Goal: Task Accomplishment & Management: Use online tool/utility

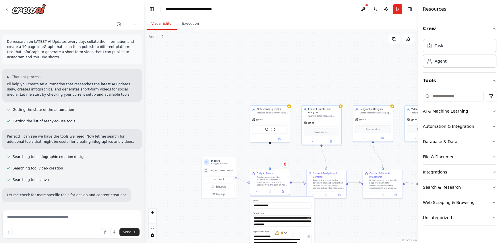
scroll to position [549, 0]
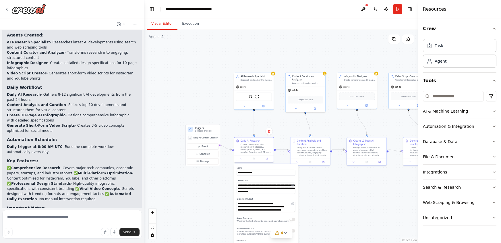
drag, startPoint x: 216, startPoint y: 94, endPoint x: 200, endPoint y: 62, distance: 35.9
click at [200, 62] on div ".deletable-edge-delete-btn { width: 20px; height: 20px; border: 0px solid #ffff…" at bounding box center [281, 136] width 274 height 213
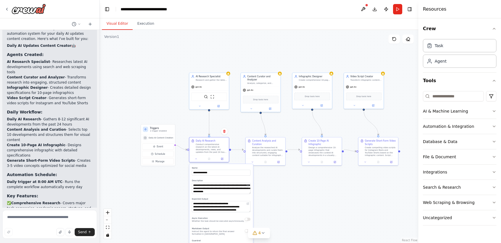
scroll to position [625, 0]
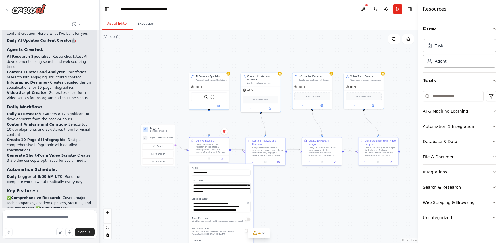
drag, startPoint x: 142, startPoint y: 107, endPoint x: 100, endPoint y: 108, distance: 42.8
click at [100, 108] on div "Do research on LATEST AI Updates every day, collate the information and create …" at bounding box center [250, 121] width 501 height 243
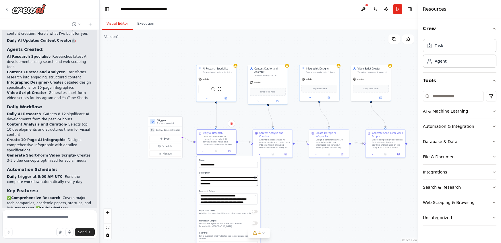
drag, startPoint x: 156, startPoint y: 95, endPoint x: 163, endPoint y: 88, distance: 10.6
click at [163, 88] on div ".deletable-edge-delete-btn { width: 20px; height: 20px; border: 0px solid #ffff…" at bounding box center [259, 136] width 319 height 213
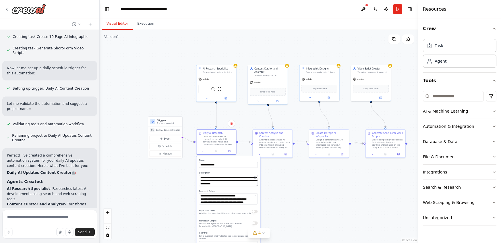
scroll to position [491, 0]
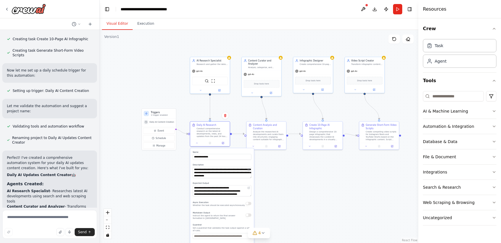
drag, startPoint x: 170, startPoint y: 102, endPoint x: 164, endPoint y: 94, distance: 10.9
click at [164, 94] on div ".deletable-edge-delete-btn { width: 20px; height: 20px; border: 0px solid #ffff…" at bounding box center [259, 136] width 319 height 213
click at [212, 150] on label "Name" at bounding box center [221, 151] width 59 height 3
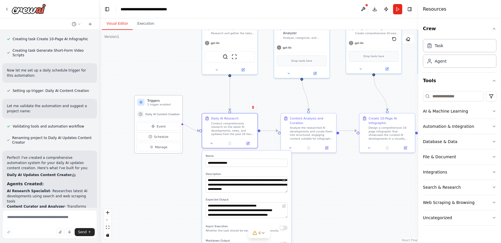
click at [157, 102] on h3 "Triggers" at bounding box center [163, 100] width 32 height 5
click at [165, 137] on span "Schedule" at bounding box center [161, 136] width 14 height 5
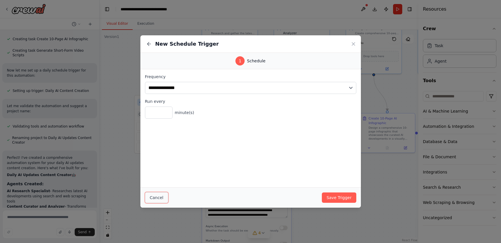
click at [159, 202] on button "Cancel" at bounding box center [156, 197] width 23 height 11
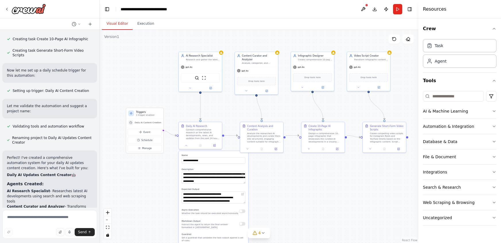
drag, startPoint x: 193, startPoint y: 46, endPoint x: 167, endPoint y: 60, distance: 29.7
click at [167, 60] on div ".deletable-edge-delete-btn { width: 20px; height: 20px; border: 0px solid #ffff…" at bounding box center [259, 136] width 319 height 213
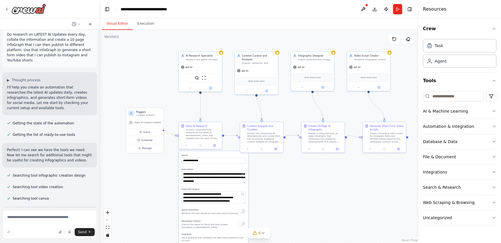
scroll to position [0, 0]
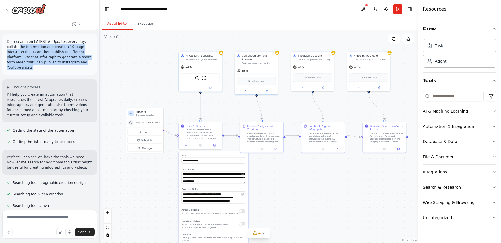
drag, startPoint x: 80, startPoint y: 61, endPoint x: 5, endPoint y: 45, distance: 76.3
click at [5, 45] on div "Do research on LATEST AI Updates every day, collate the information and create …" at bounding box center [49, 54] width 95 height 40
click at [189, 67] on span "gpt-4o" at bounding box center [188, 66] width 7 height 3
click at [187, 66] on span "gpt-4o" at bounding box center [188, 66] width 7 height 3
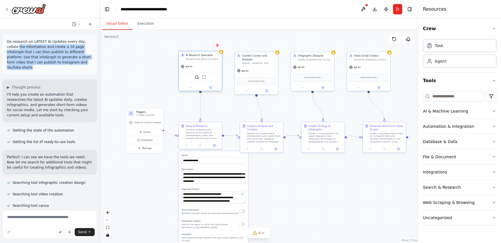
click at [187, 66] on span "gpt-4o" at bounding box center [188, 66] width 7 height 3
click at [211, 87] on icon at bounding box center [211, 87] width 2 height 2
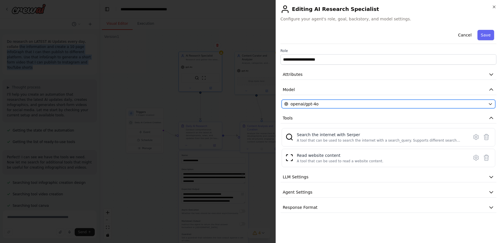
click at [313, 104] on span "openai/gpt-4o" at bounding box center [304, 104] width 28 height 6
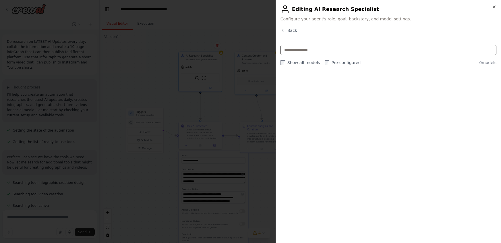
click at [307, 53] on input "text" at bounding box center [388, 50] width 216 height 10
type input "******"
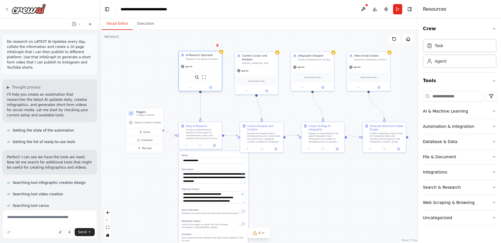
click at [186, 65] on span "gpt-4o" at bounding box center [188, 66] width 7 height 3
click at [211, 88] on icon at bounding box center [210, 87] width 3 height 3
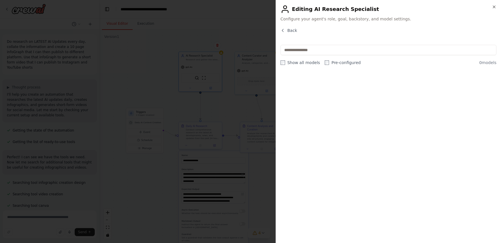
click at [328, 63] on label "Pre-configured" at bounding box center [343, 63] width 36 height 6
click at [305, 65] on div "Back Show all models Pre-configured 0 models" at bounding box center [388, 133] width 216 height 211
click at [304, 64] on label "Show all models" at bounding box center [300, 63] width 40 height 6
click at [288, 32] on span "Back" at bounding box center [292, 31] width 10 height 6
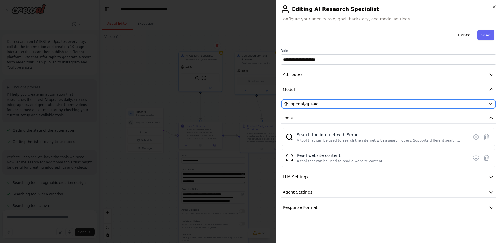
click at [313, 104] on span "openai/gpt-4o" at bounding box center [304, 104] width 28 height 6
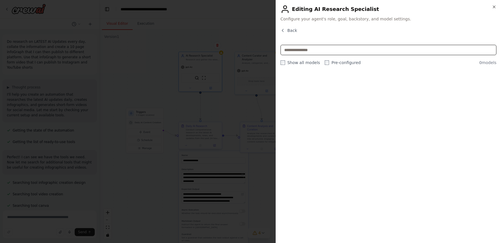
click at [305, 51] on input "text" at bounding box center [388, 50] width 216 height 10
type input "******"
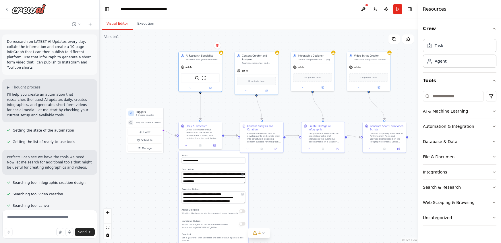
click at [448, 111] on div "AI & Machine Learning" at bounding box center [445, 111] width 45 height 6
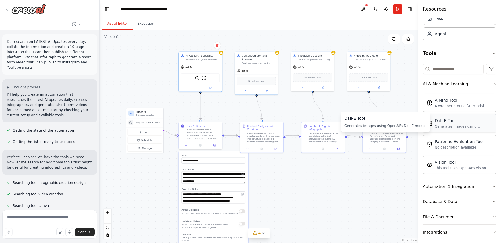
scroll to position [31, 0]
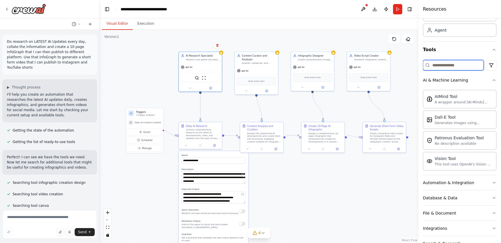
click at [447, 62] on input at bounding box center [453, 65] width 61 height 10
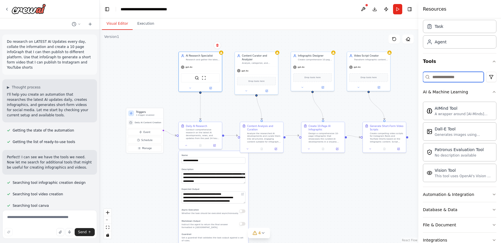
scroll to position [0, 0]
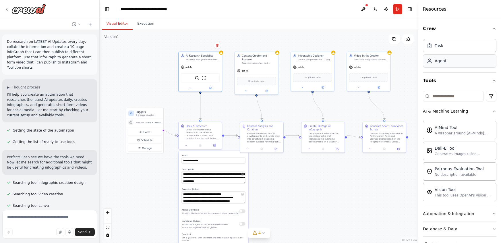
click at [445, 61] on div "Agent" at bounding box center [459, 60] width 73 height 13
